Goal: Transaction & Acquisition: Purchase product/service

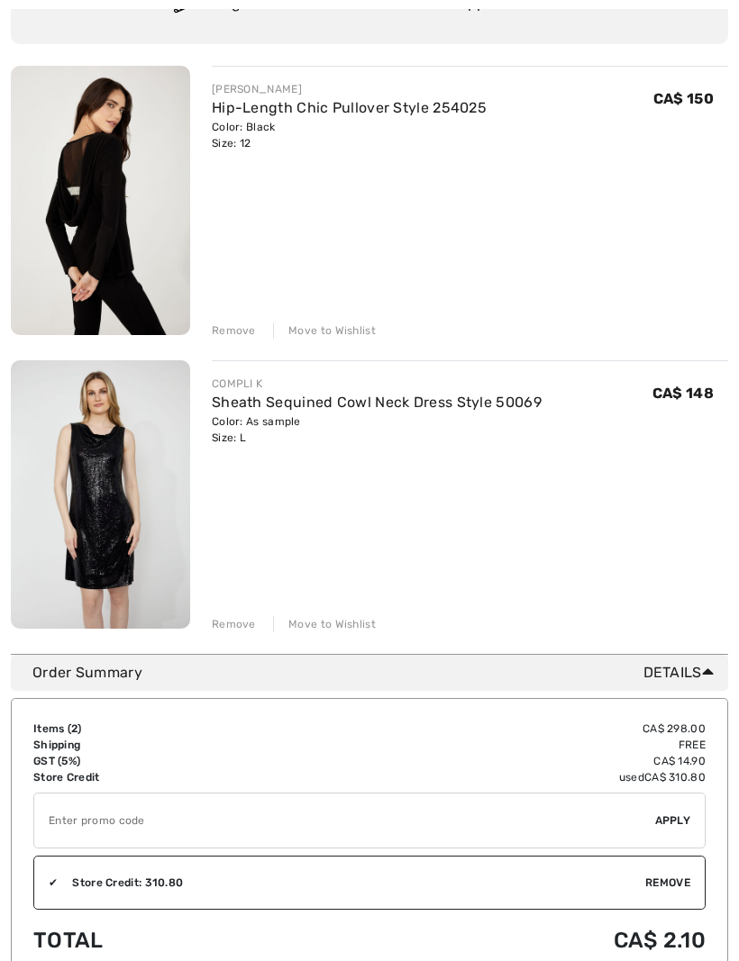
scroll to position [202, 0]
click at [163, 267] on img at bounding box center [100, 199] width 179 height 269
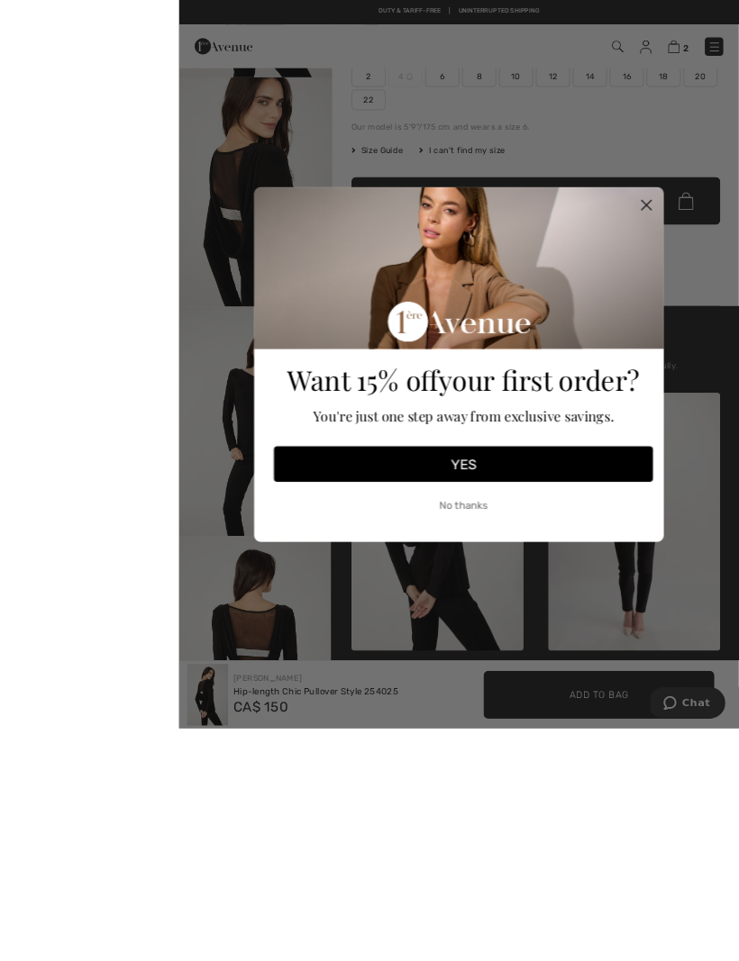
scroll to position [569, 0]
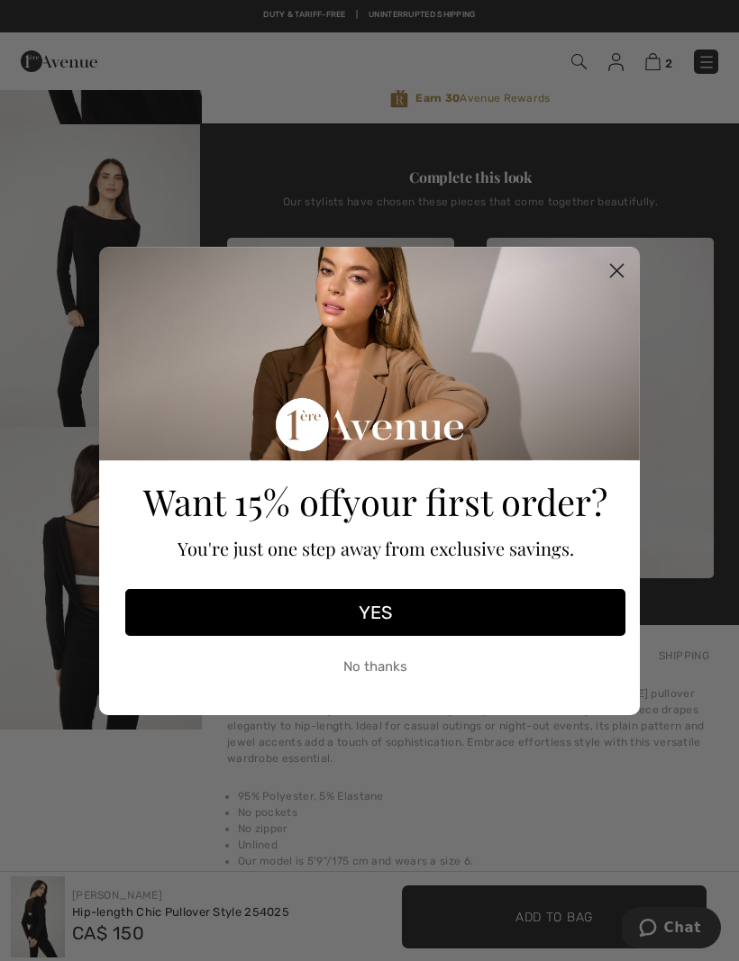
click at [620, 273] on icon "Close dialog" at bounding box center [617, 270] width 13 height 13
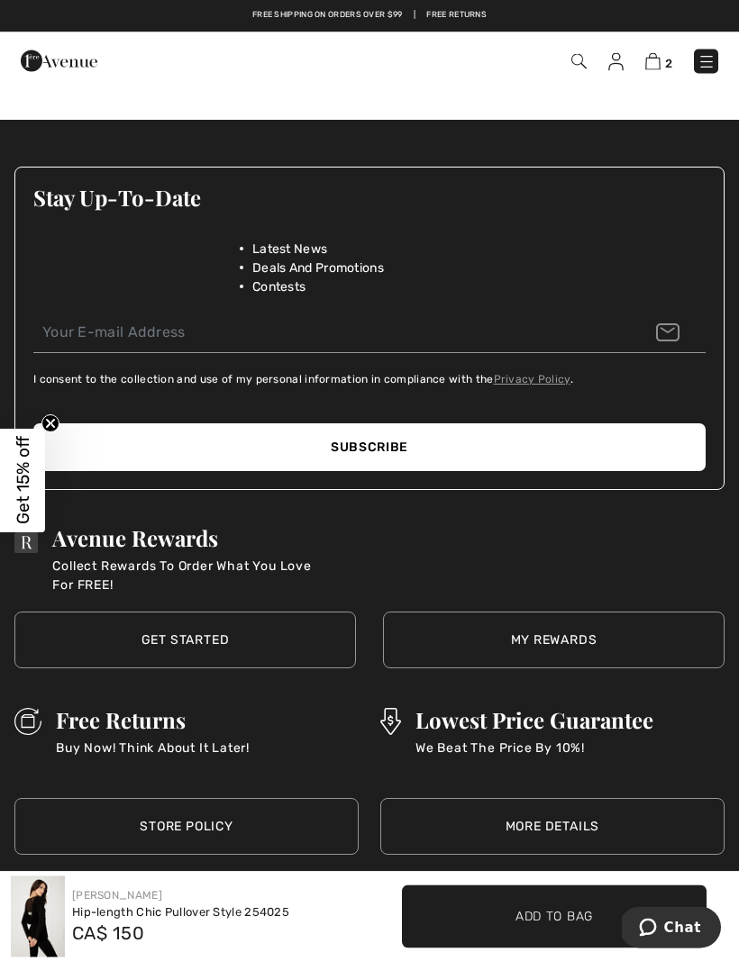
scroll to position [2791, 0]
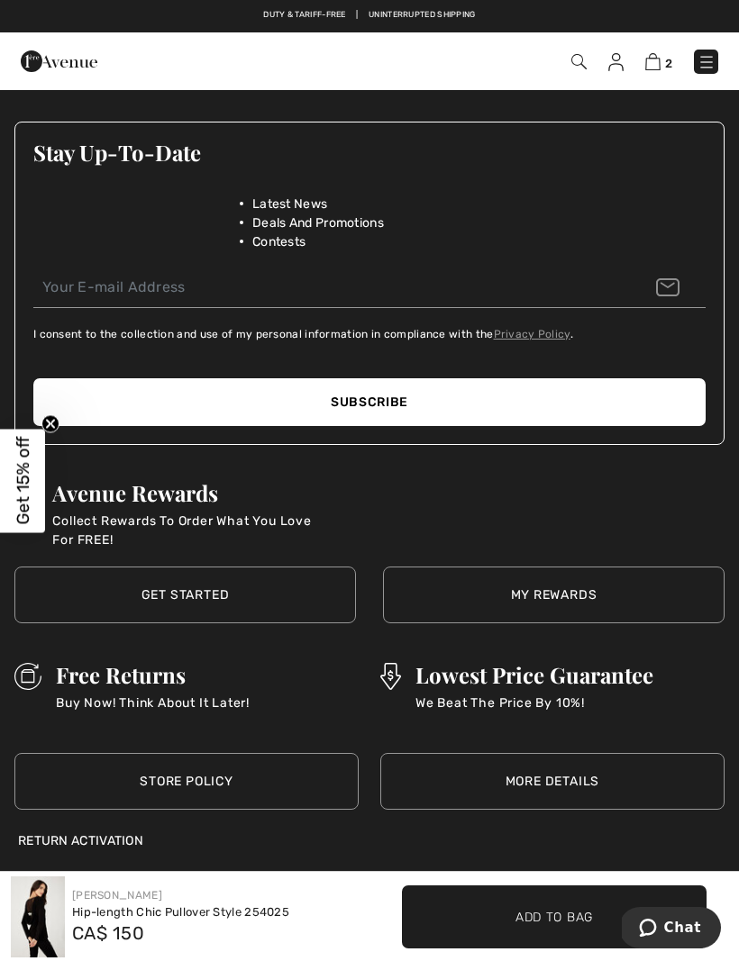
click at [640, 595] on link "My Rewards" at bounding box center [553, 595] width 341 height 57
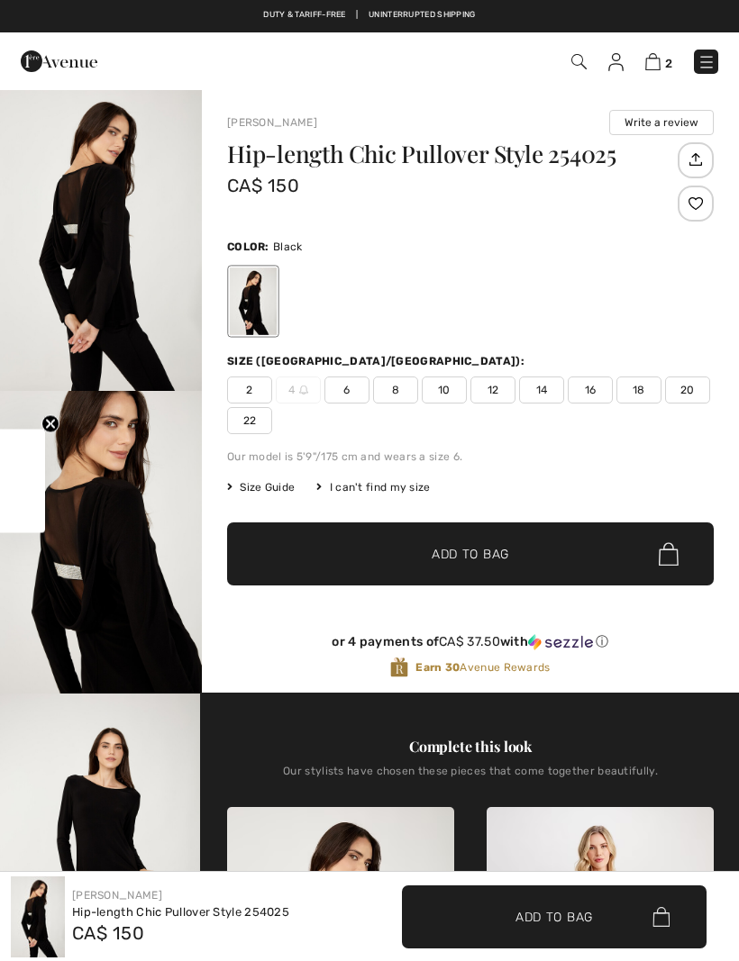
scroll to position [2852, 0]
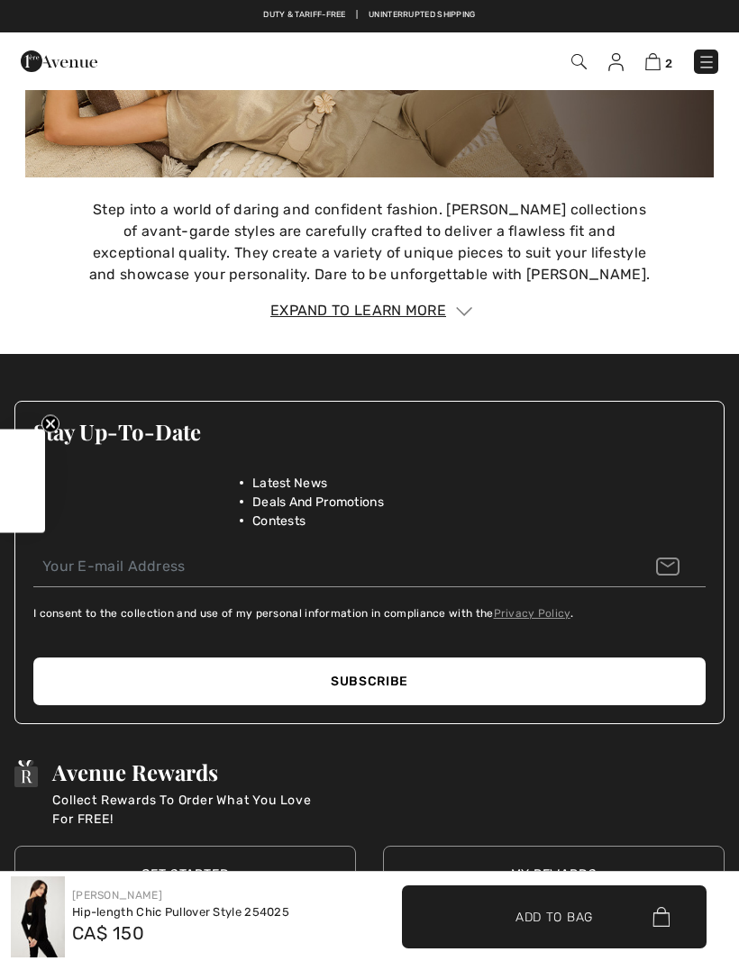
checkbox input "true"
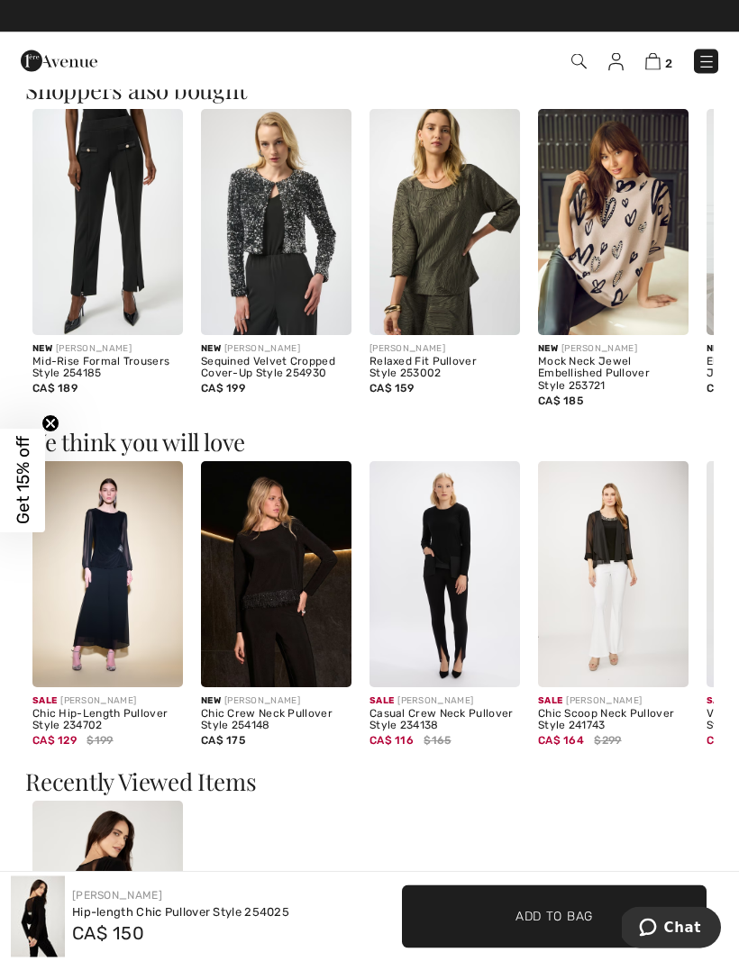
scroll to position [1549, 0]
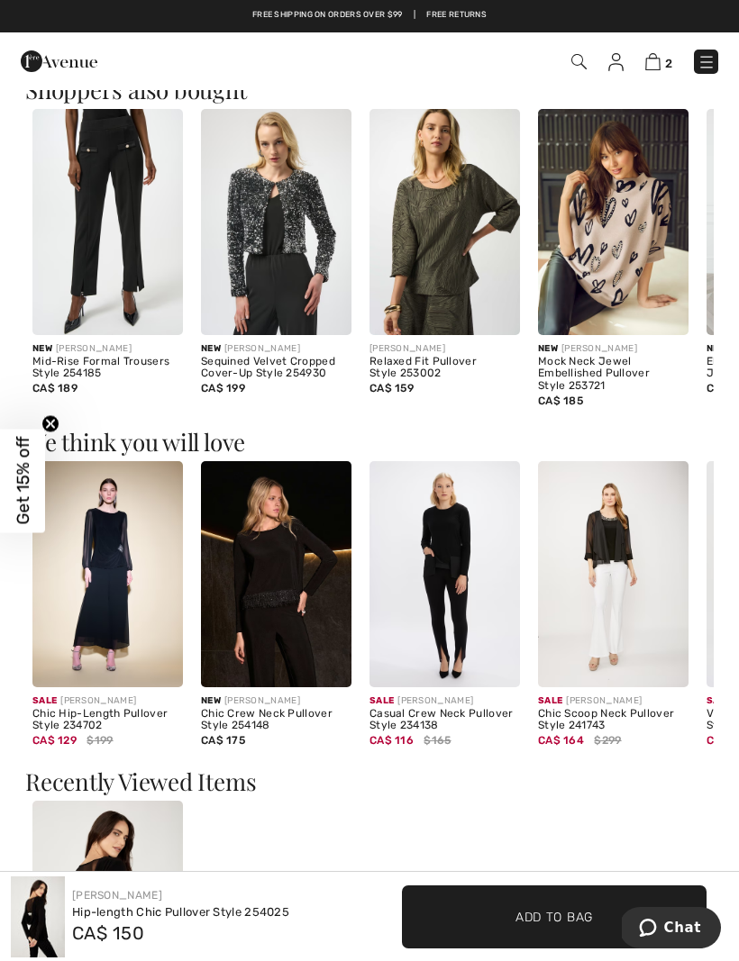
click at [658, 62] on img at bounding box center [652, 61] width 15 height 17
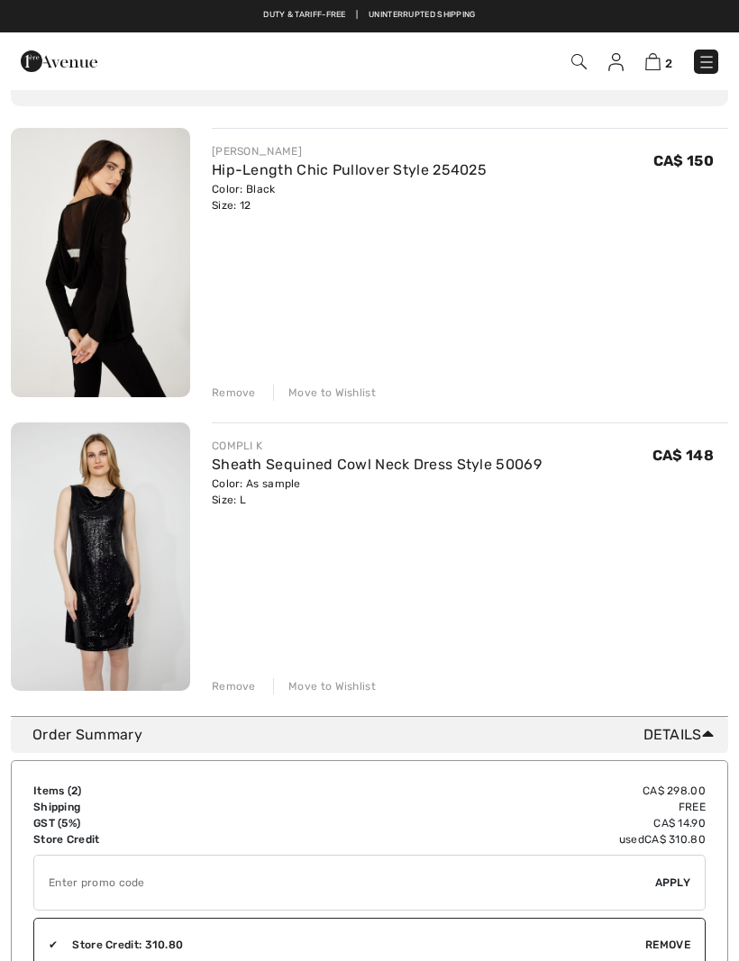
scroll to position [138, 0]
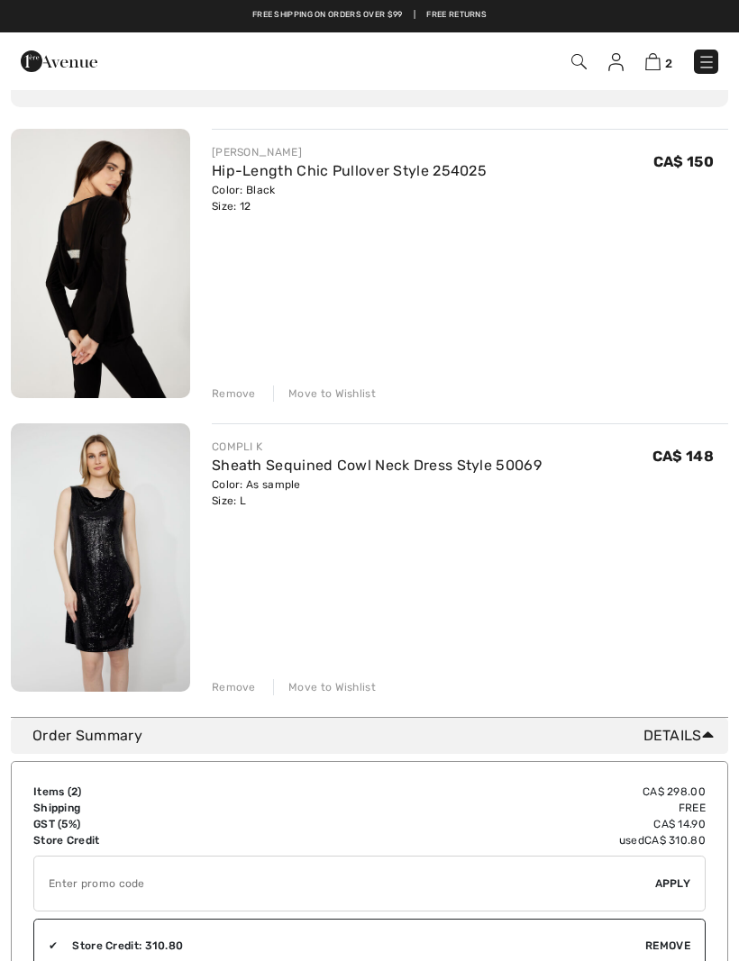
click at [378, 470] on link "Sheath Sequined Cowl Neck Dress Style 50069" at bounding box center [377, 465] width 330 height 17
click at [154, 510] on img at bounding box center [100, 557] width 179 height 269
